Goal: Task Accomplishment & Management: Complete application form

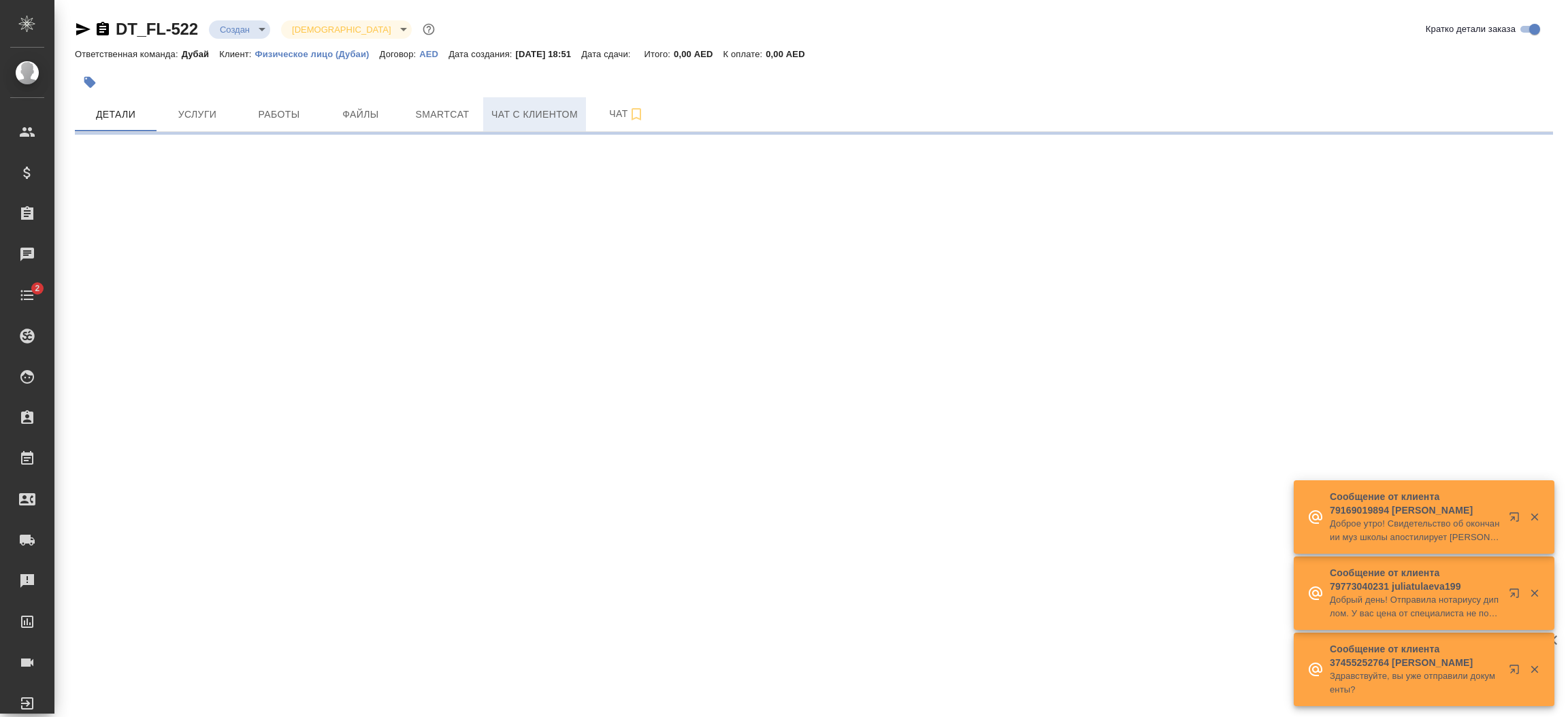
select select "RU"
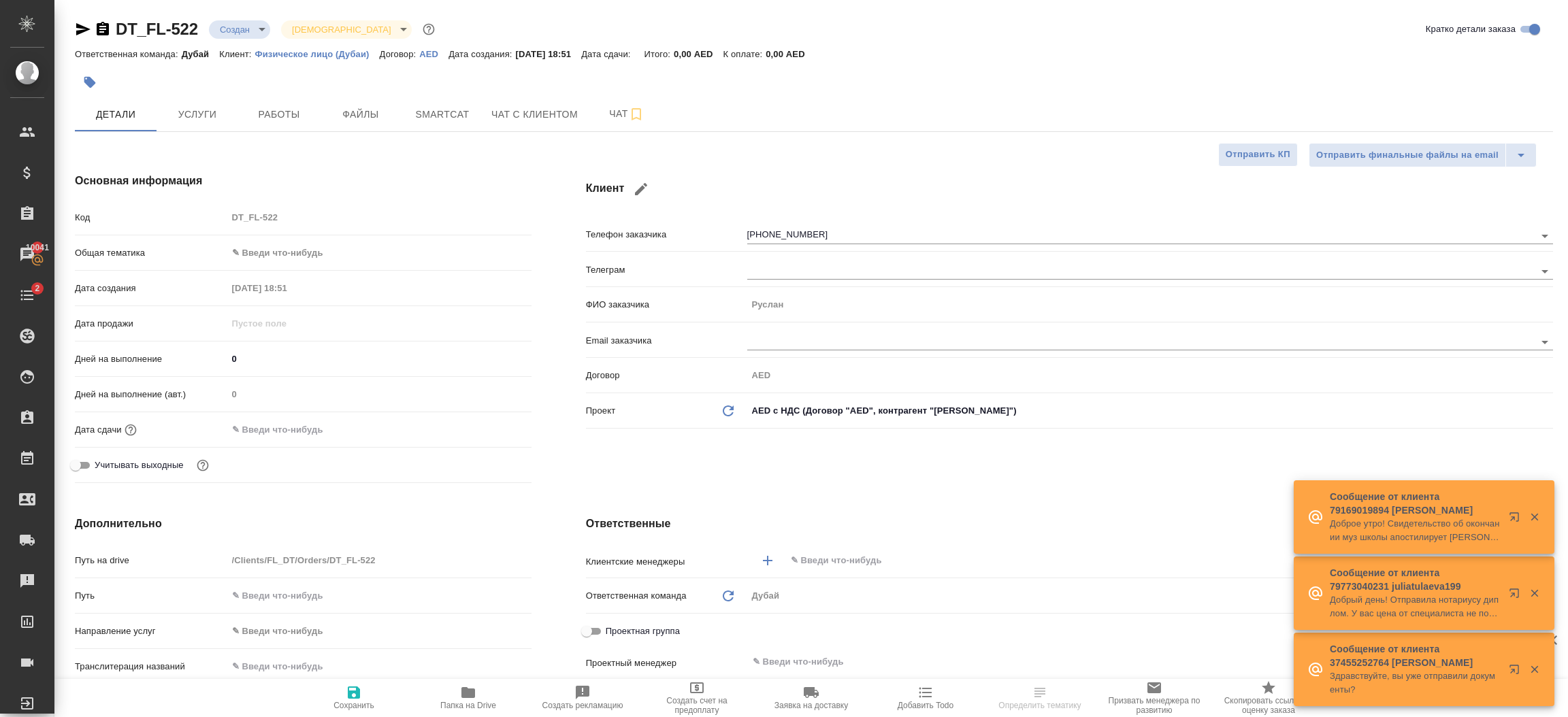
type input "[PERSON_NAME]"
type textarea "x"
click at [846, 473] on div "Клиент Телефон заказчика [PHONE_NUMBER] Телеграм ФИО заказчика [PERSON_NAME] Em…" at bounding box center [1069, 330] width 1021 height 370
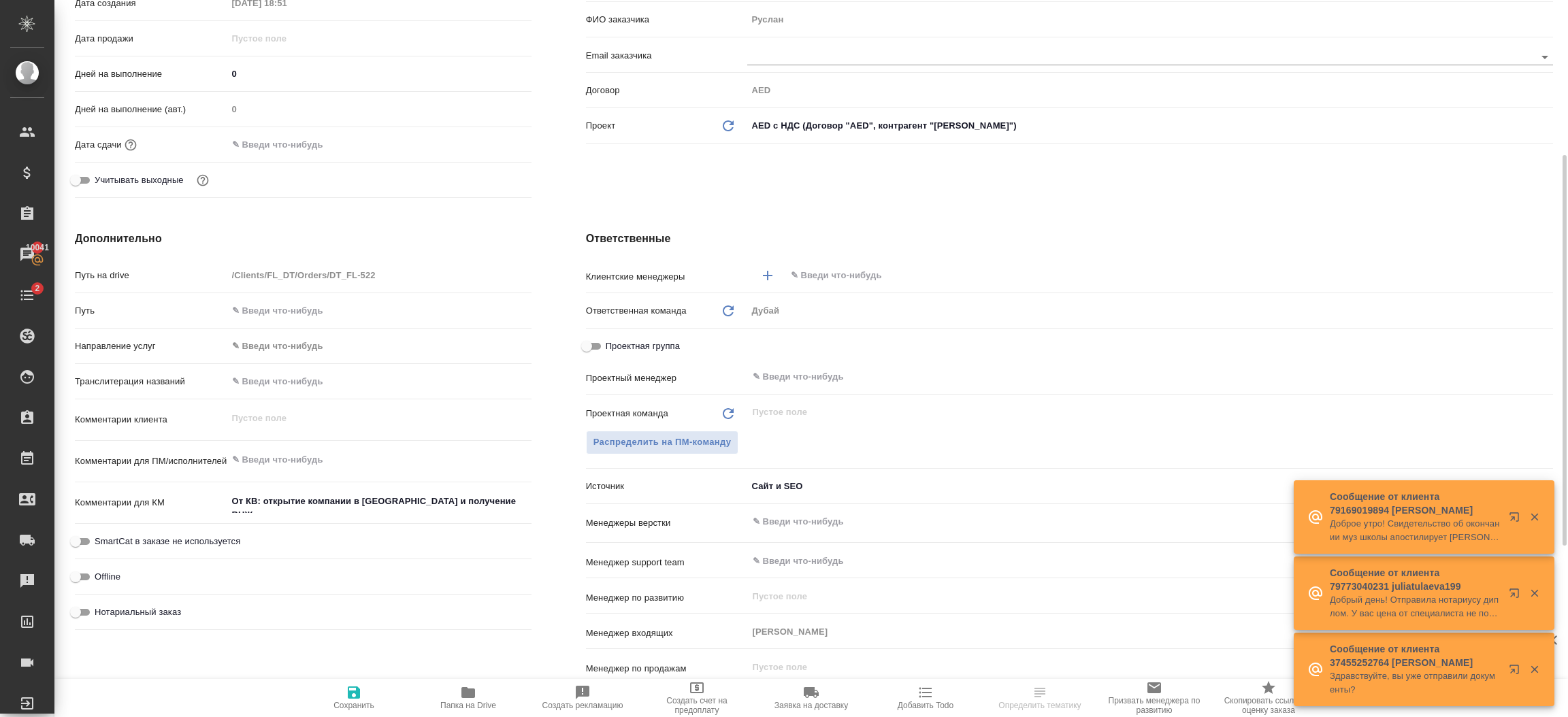
scroll to position [388, 0]
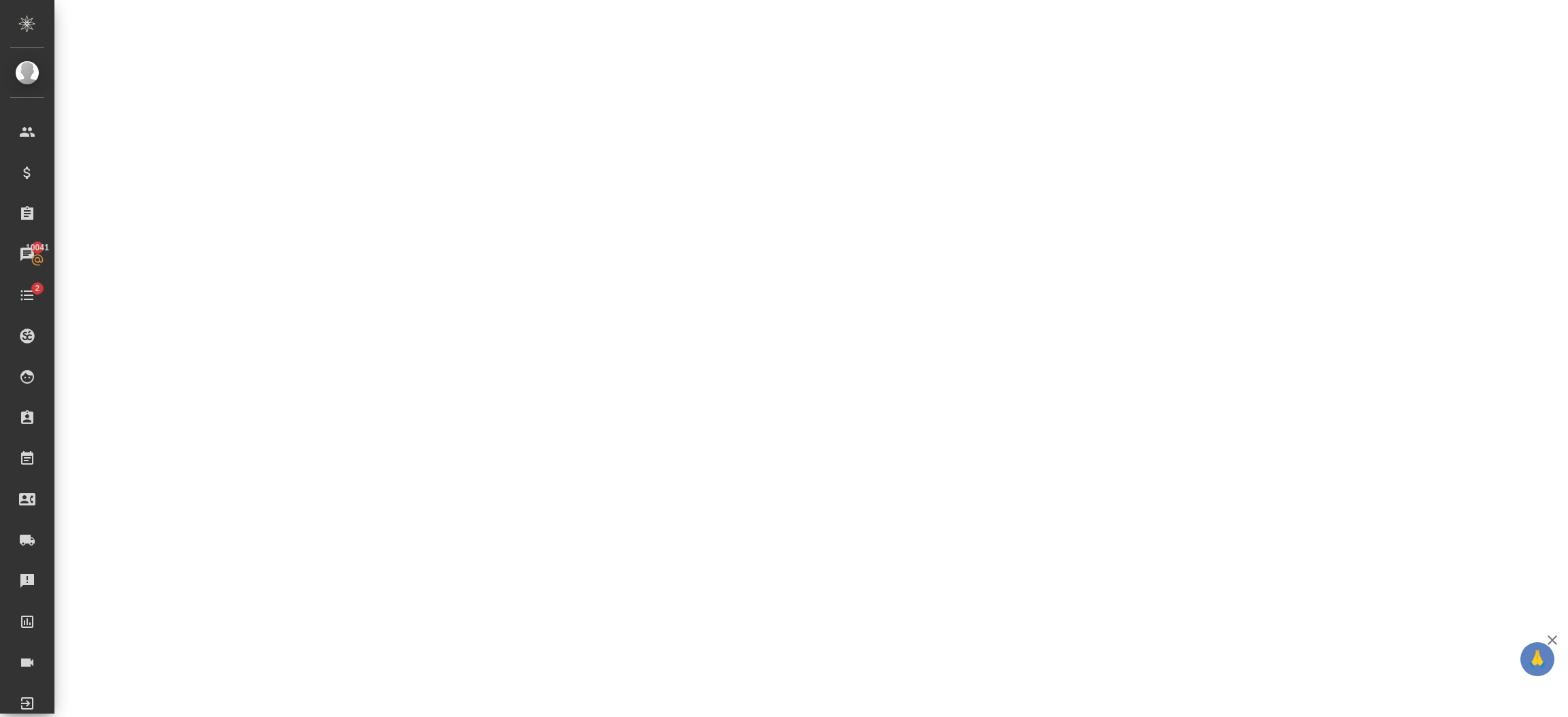
select select "RU"
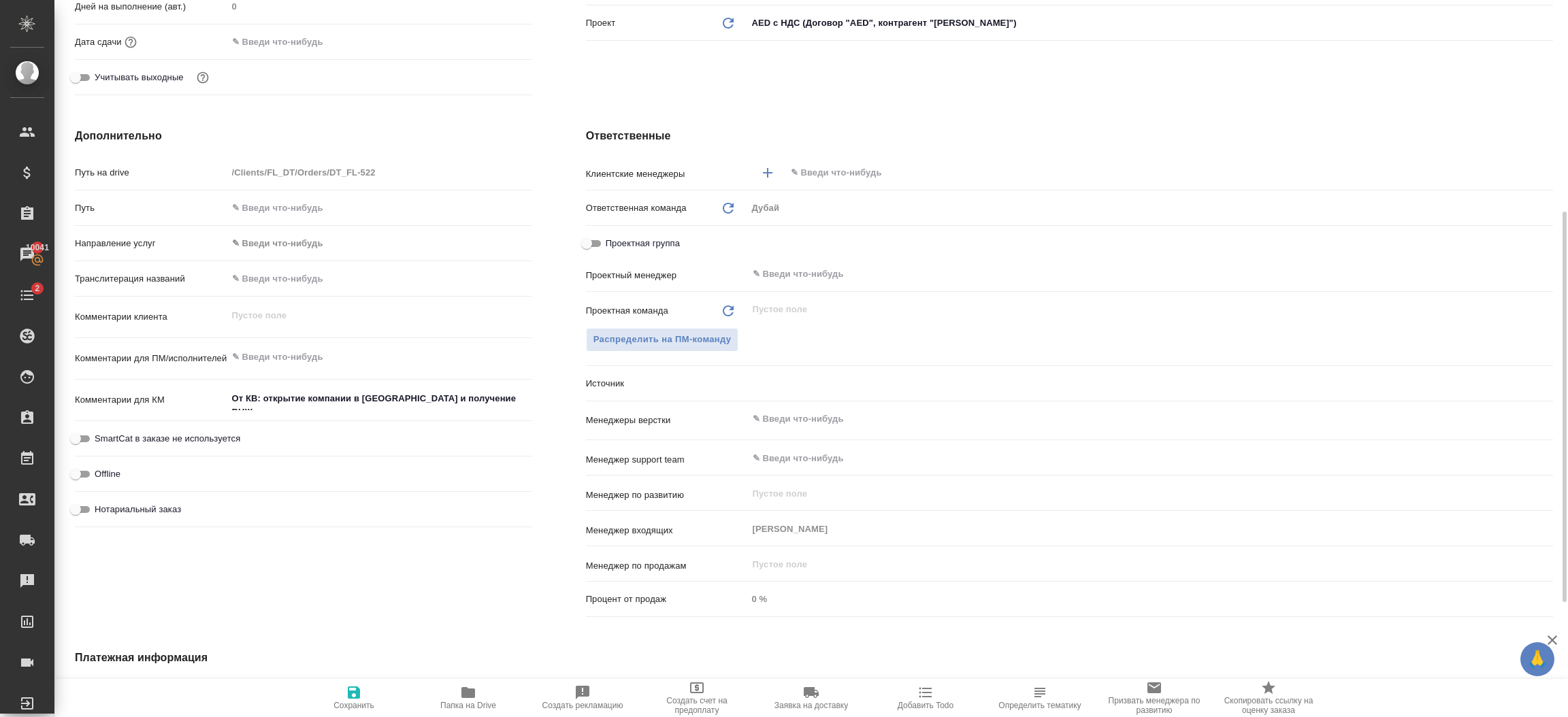
type textarea "x"
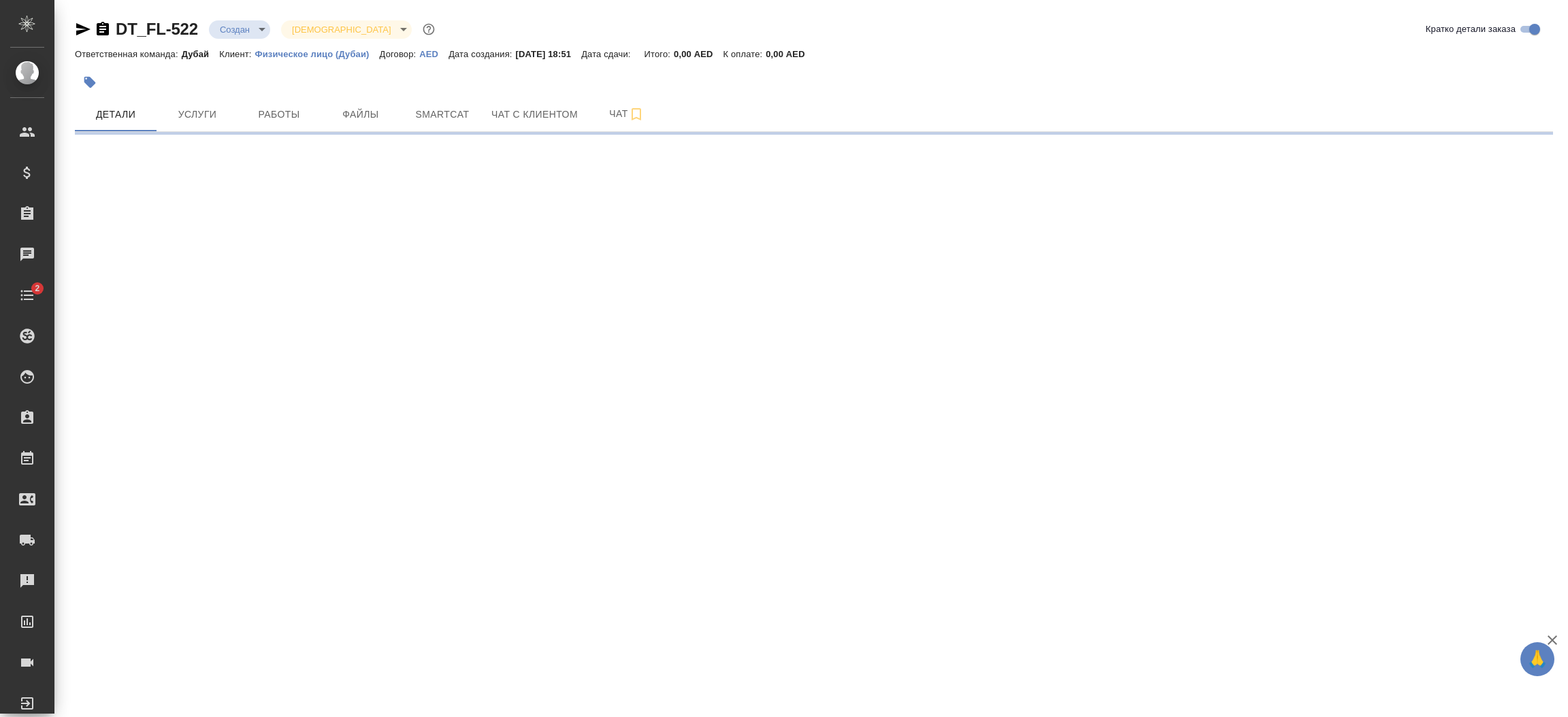
select select "RU"
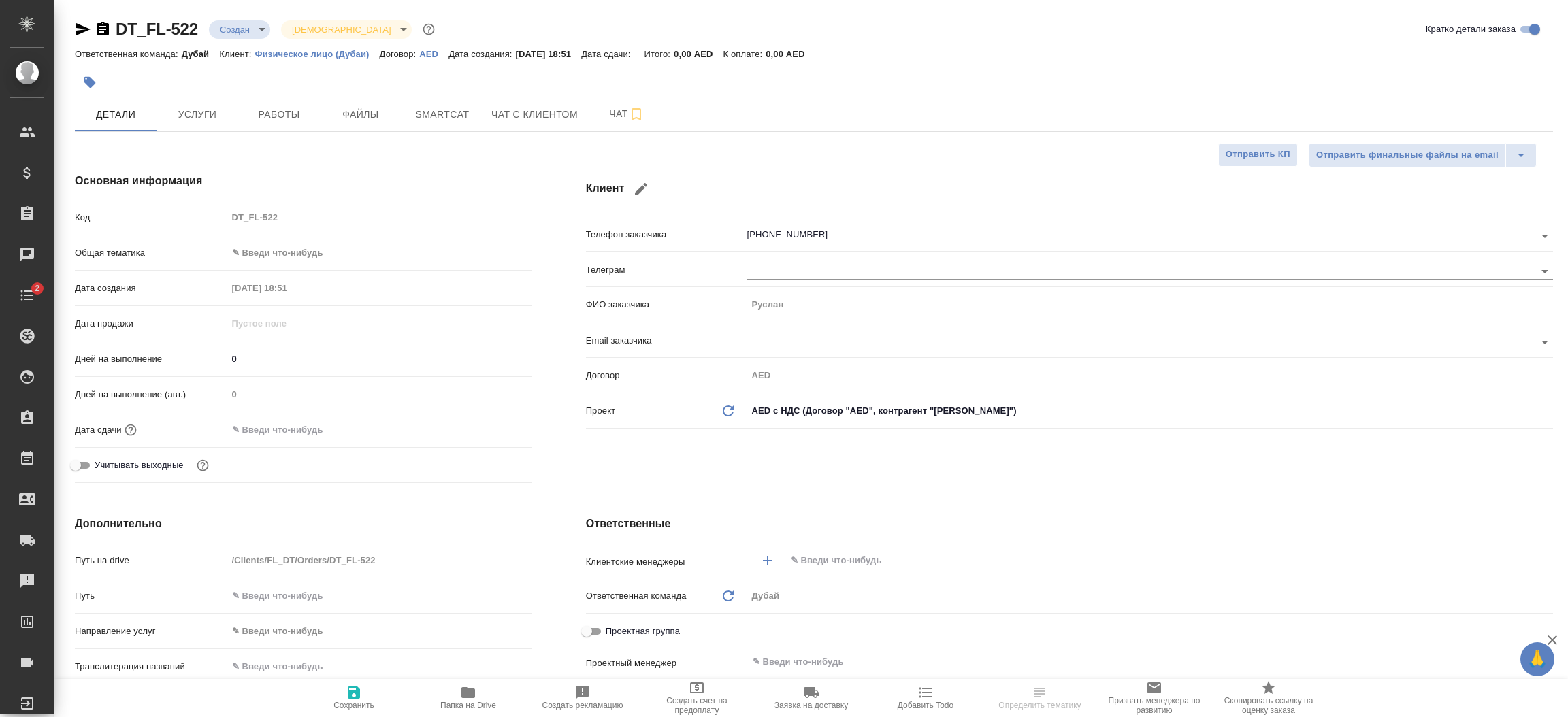
type textarea "x"
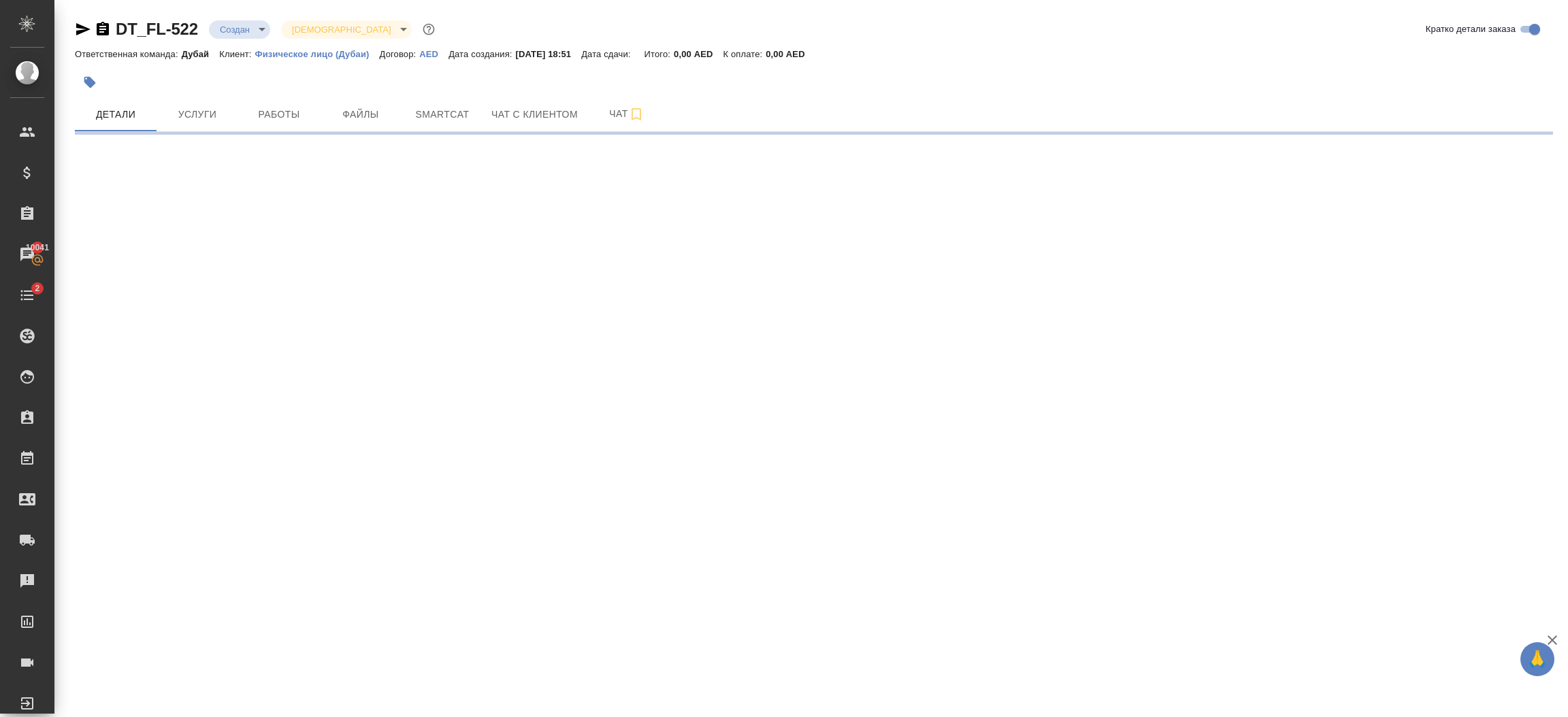
select select "RU"
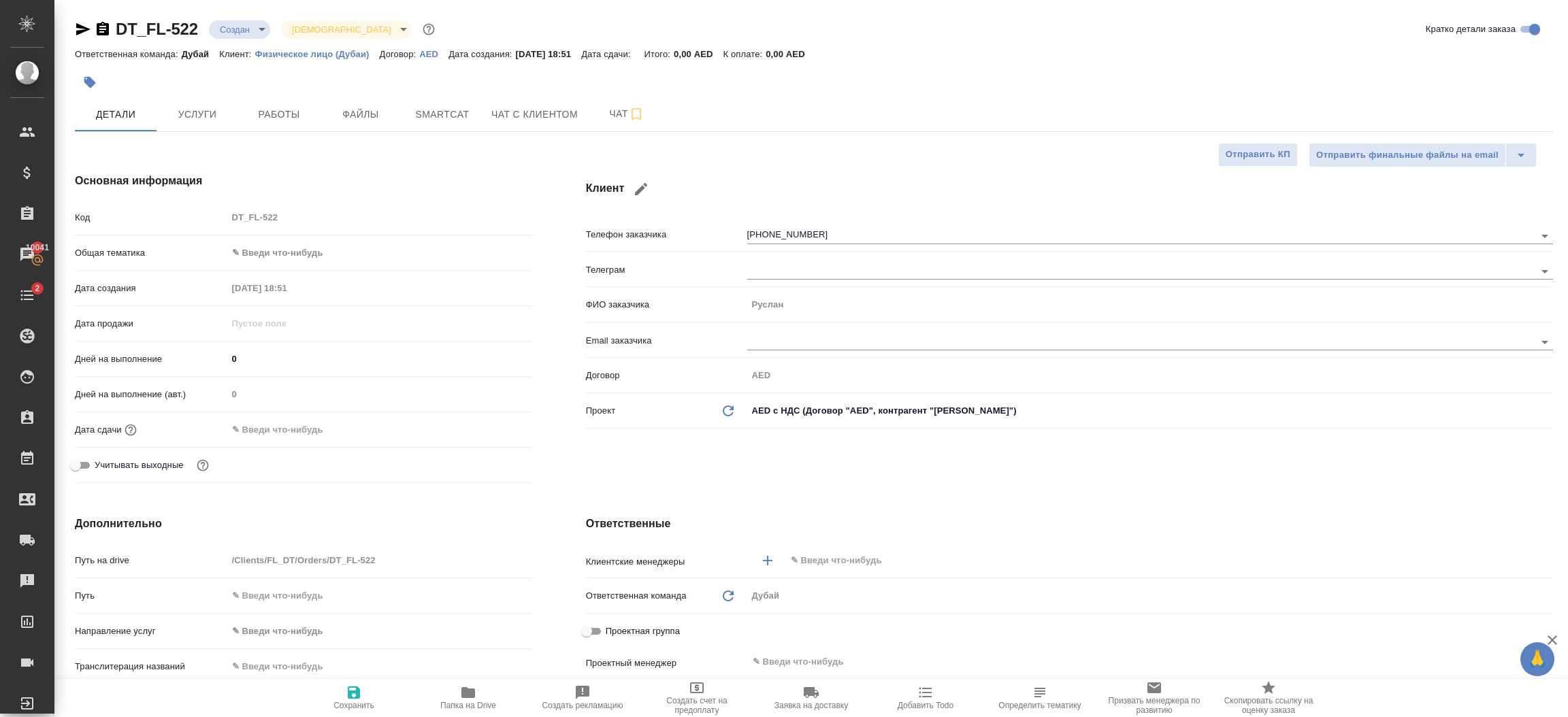
type textarea "x"
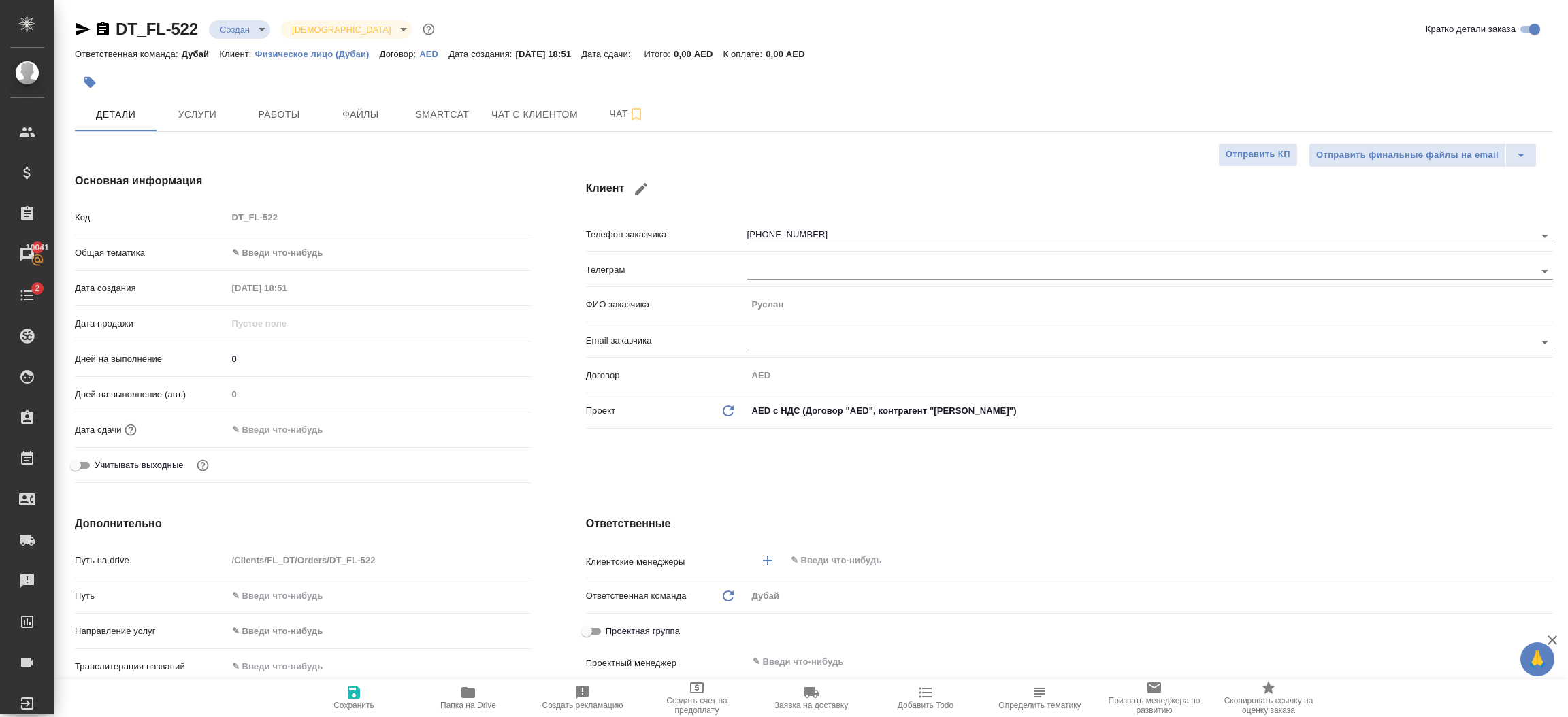
type textarea "x"
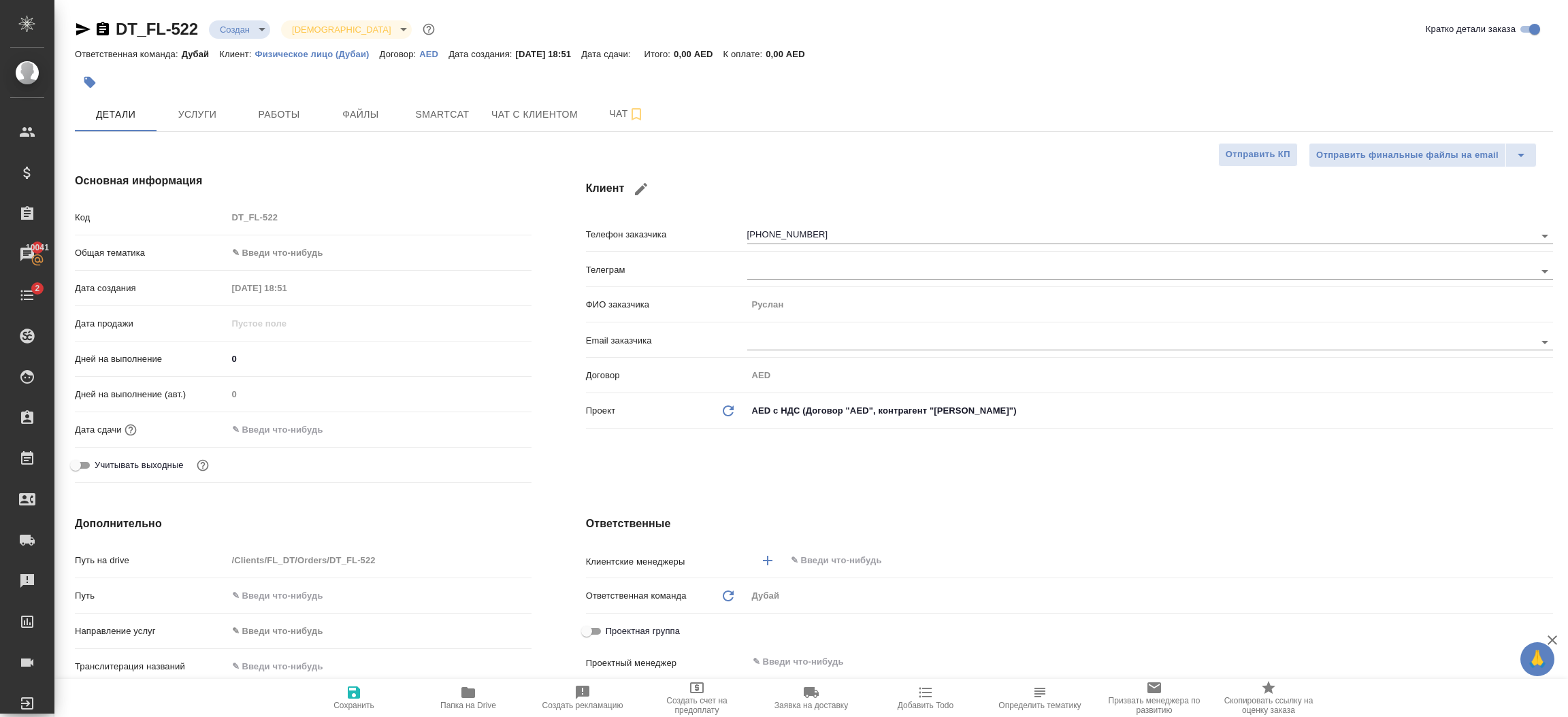
type textarea "x"
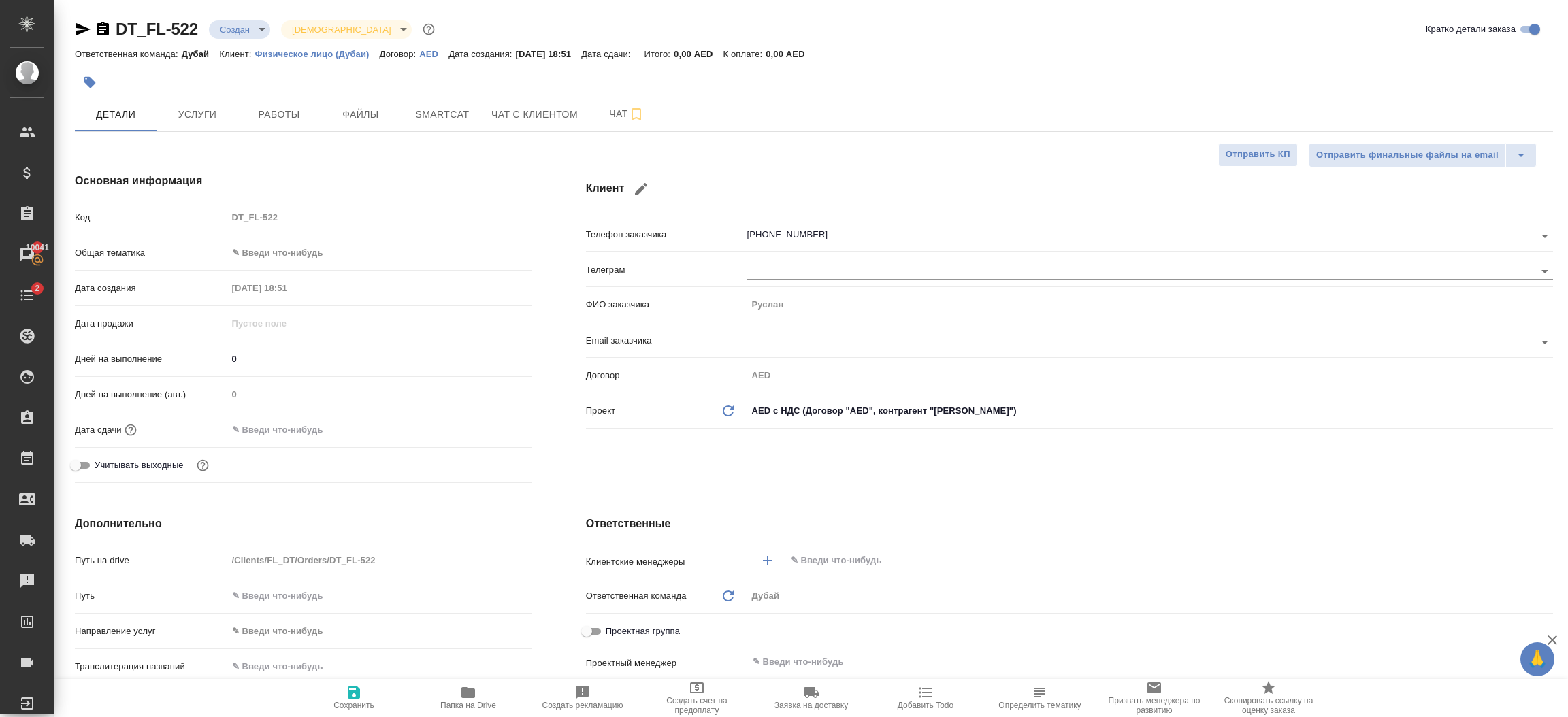
type textarea "x"
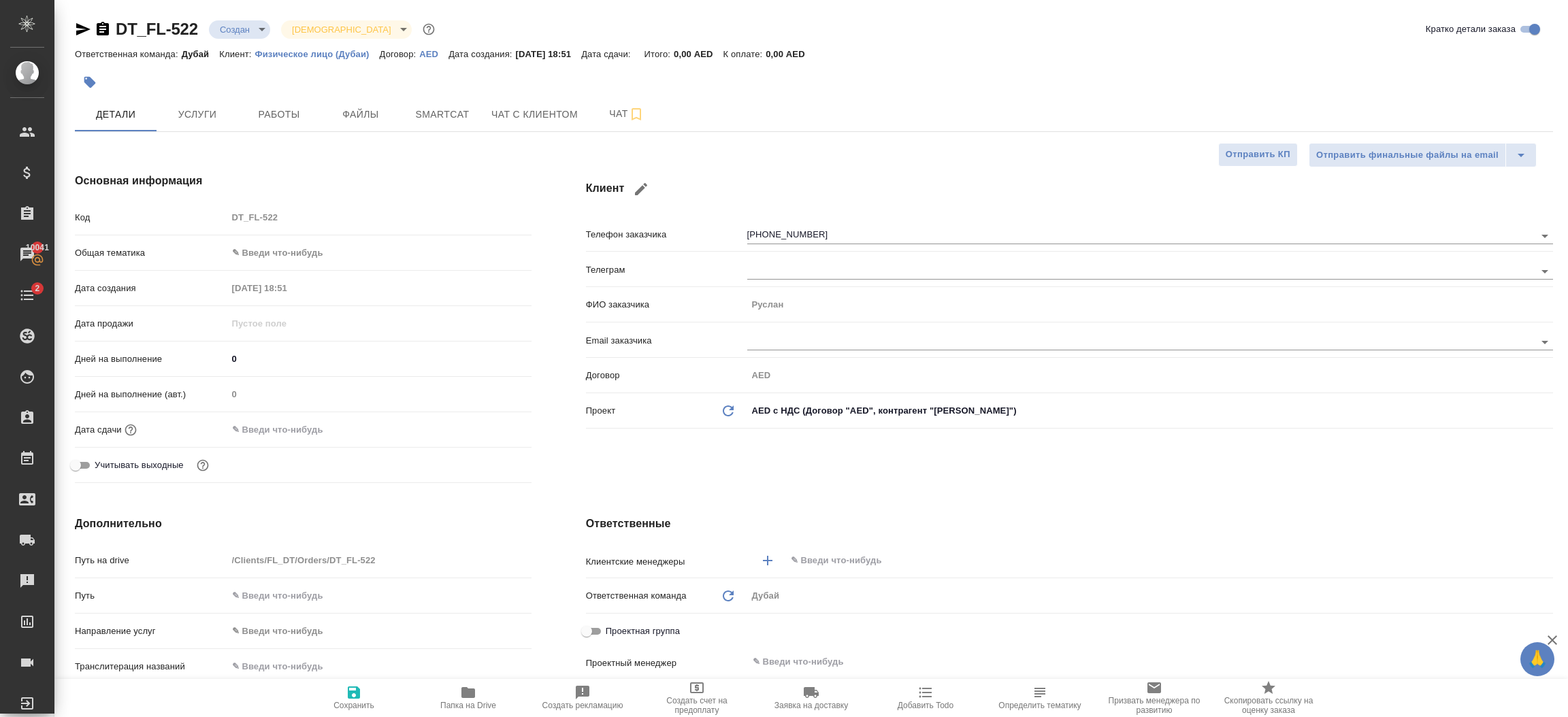
type textarea "x"
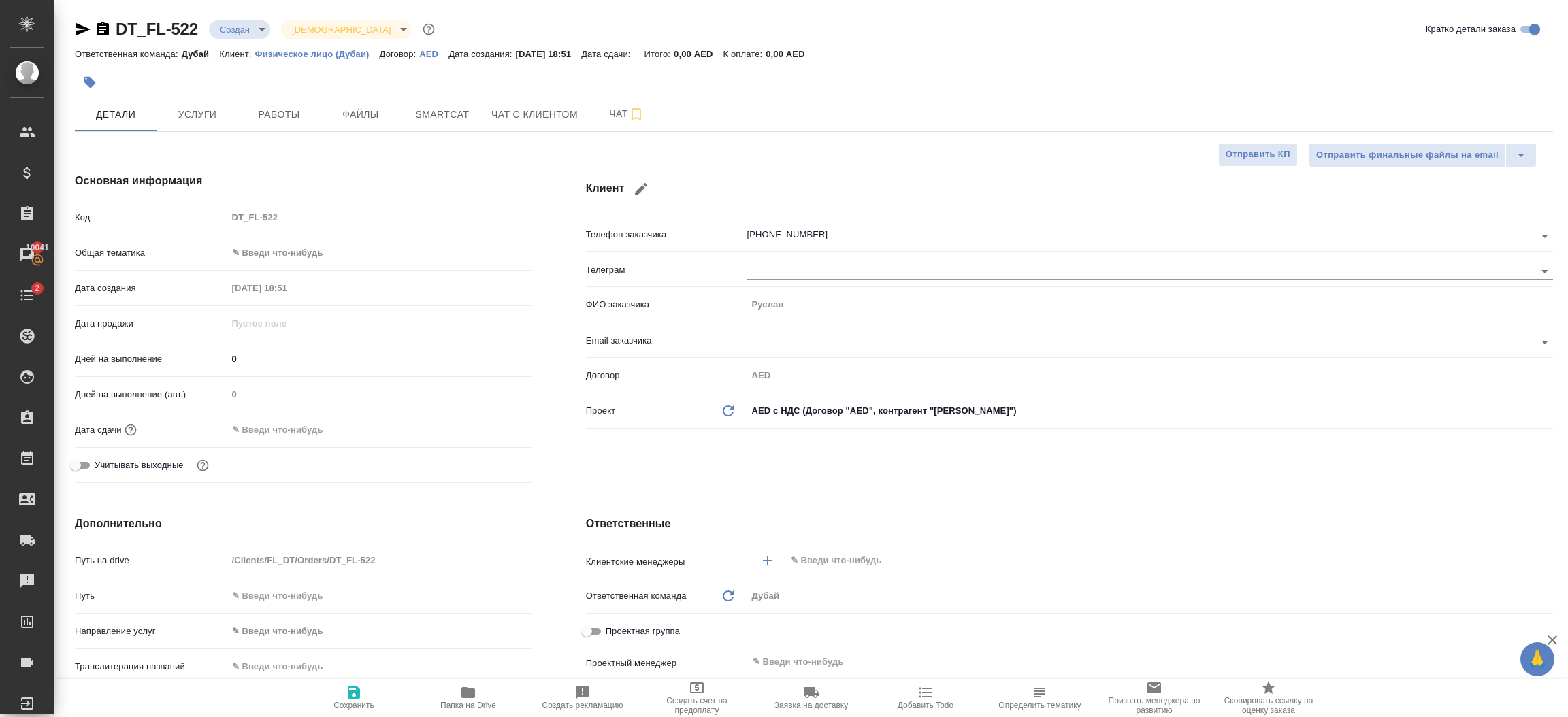
type textarea "x"
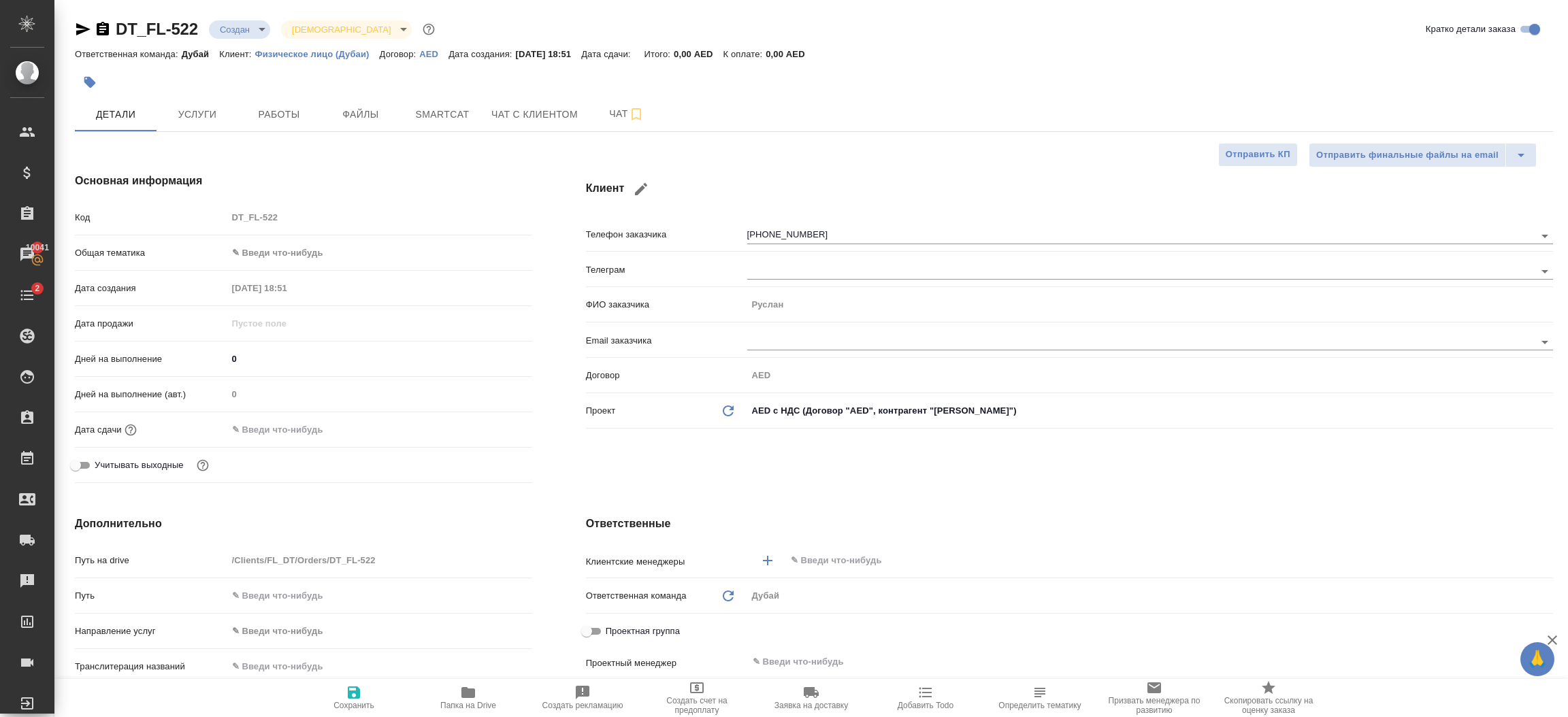
type textarea "x"
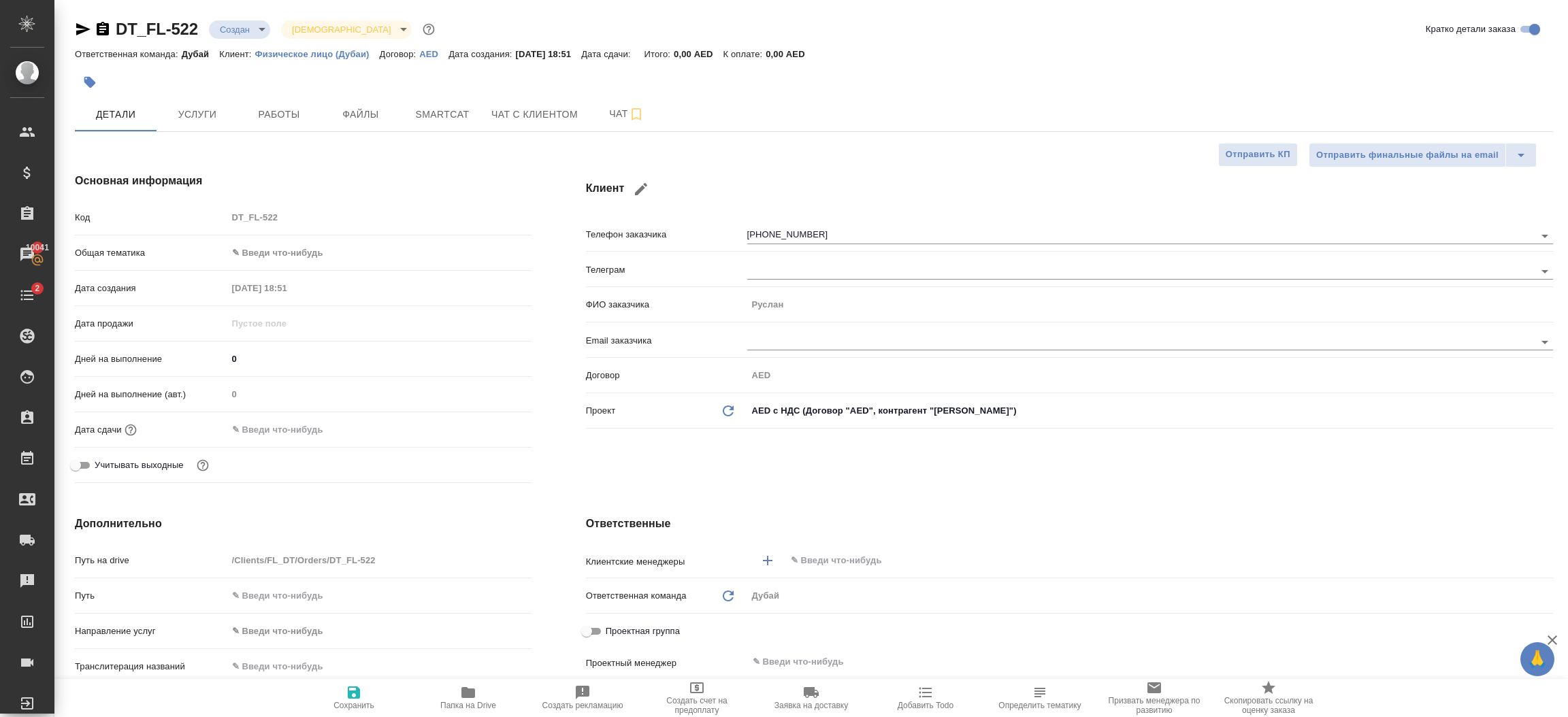
type textarea "x"
